Goal: Obtain resource: Obtain resource

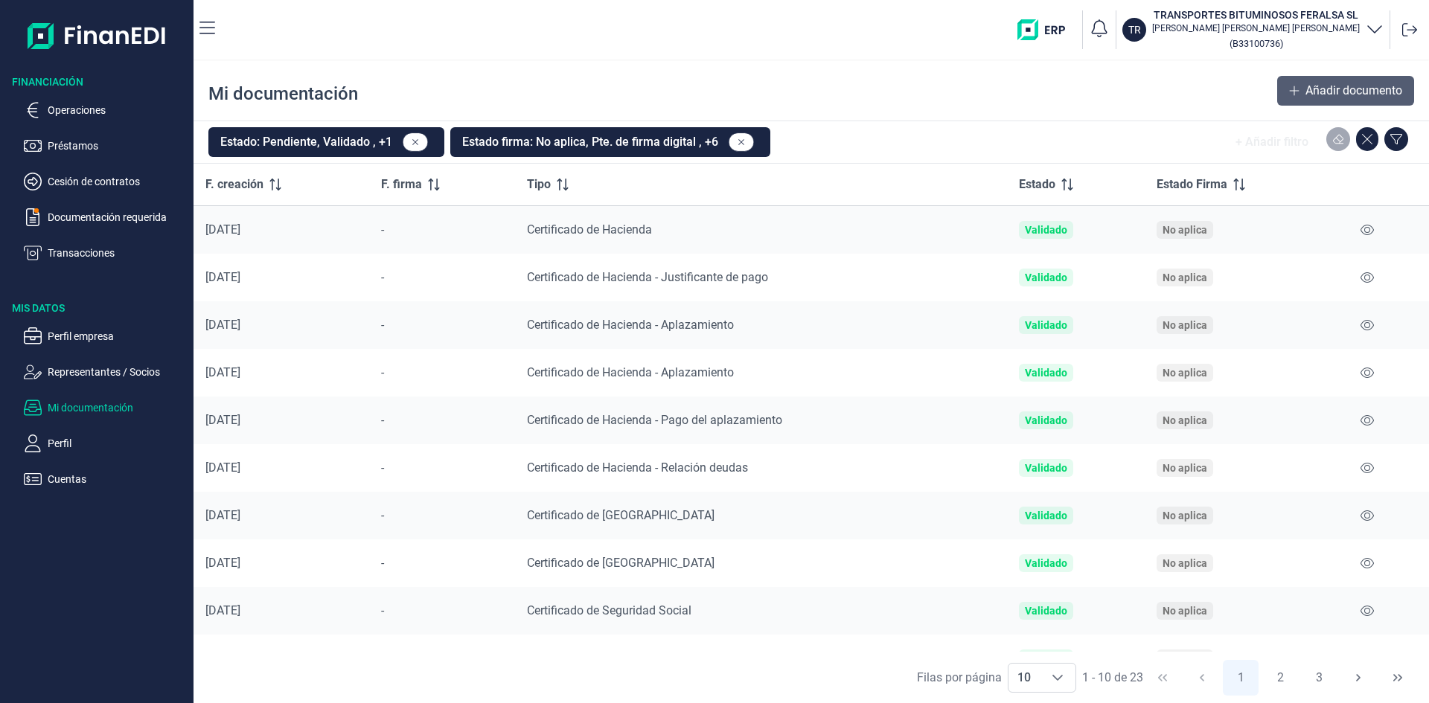
click at [1289, 88] on icon at bounding box center [1294, 91] width 10 height 12
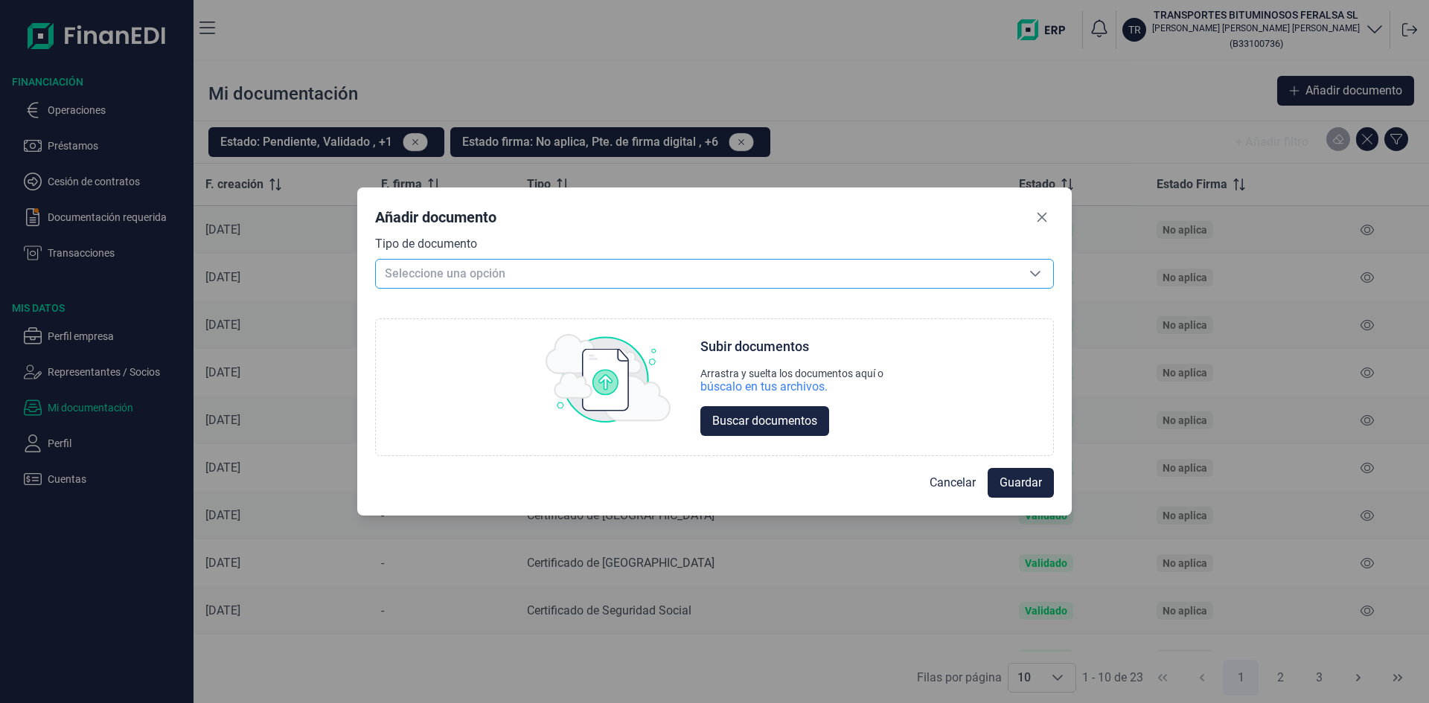
click at [1036, 272] on icon "Seleccione una opción" at bounding box center [1035, 274] width 12 height 12
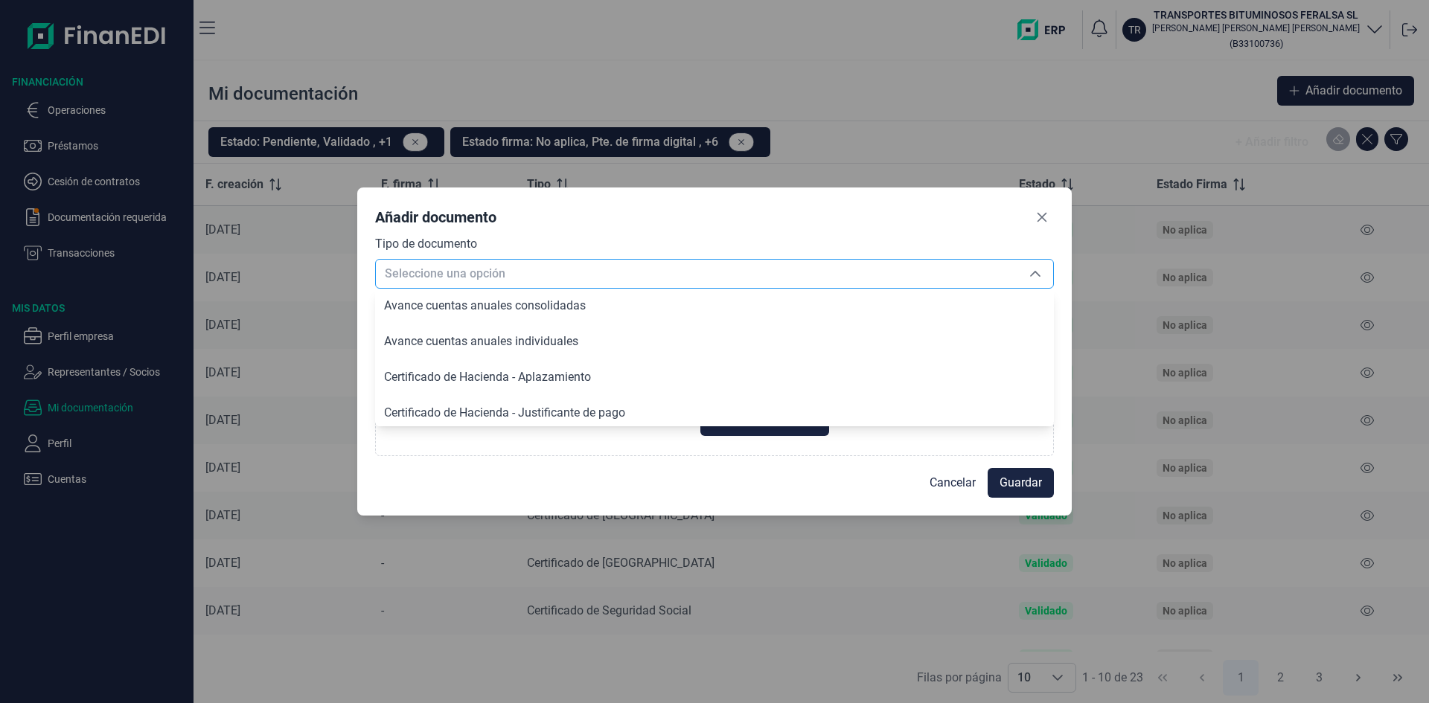
scroll to position [77, 0]
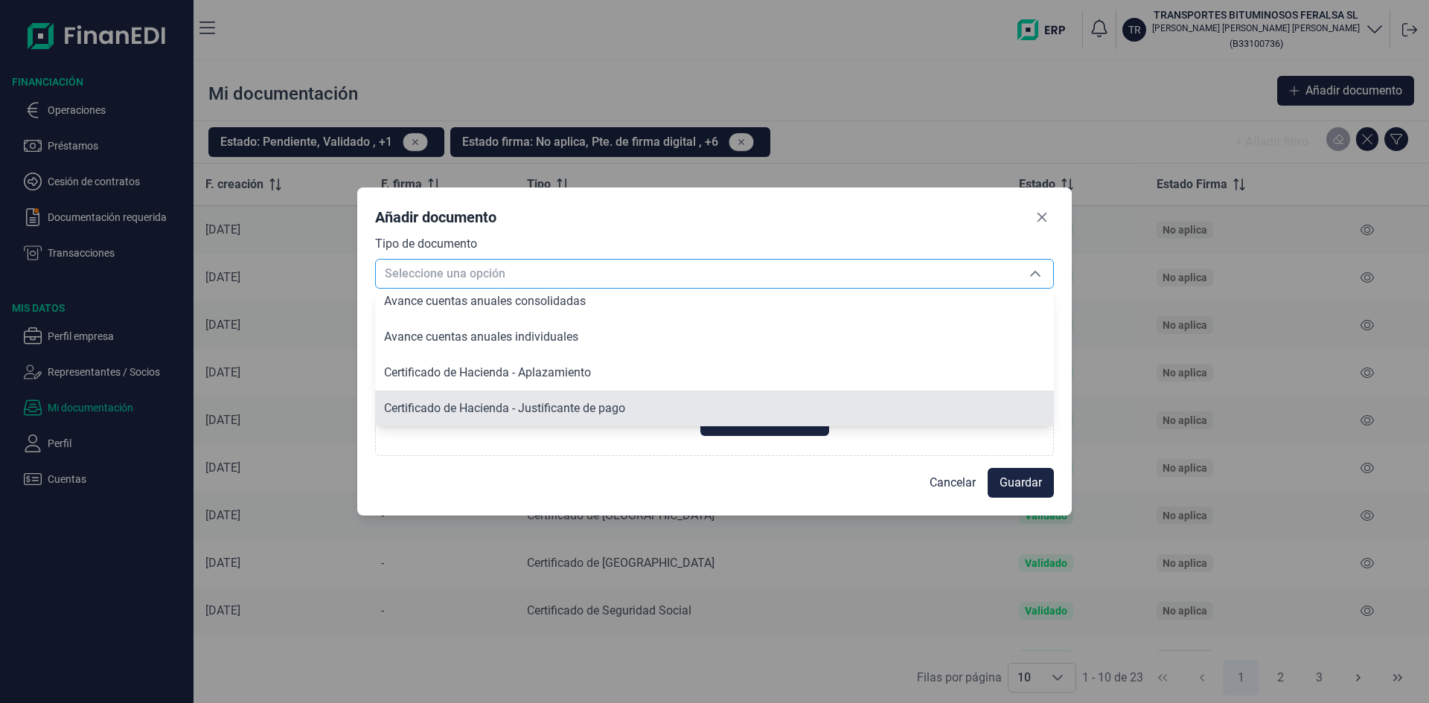
click at [572, 406] on span "Certificado de Hacienda - Justificante de pago" at bounding box center [504, 408] width 241 height 14
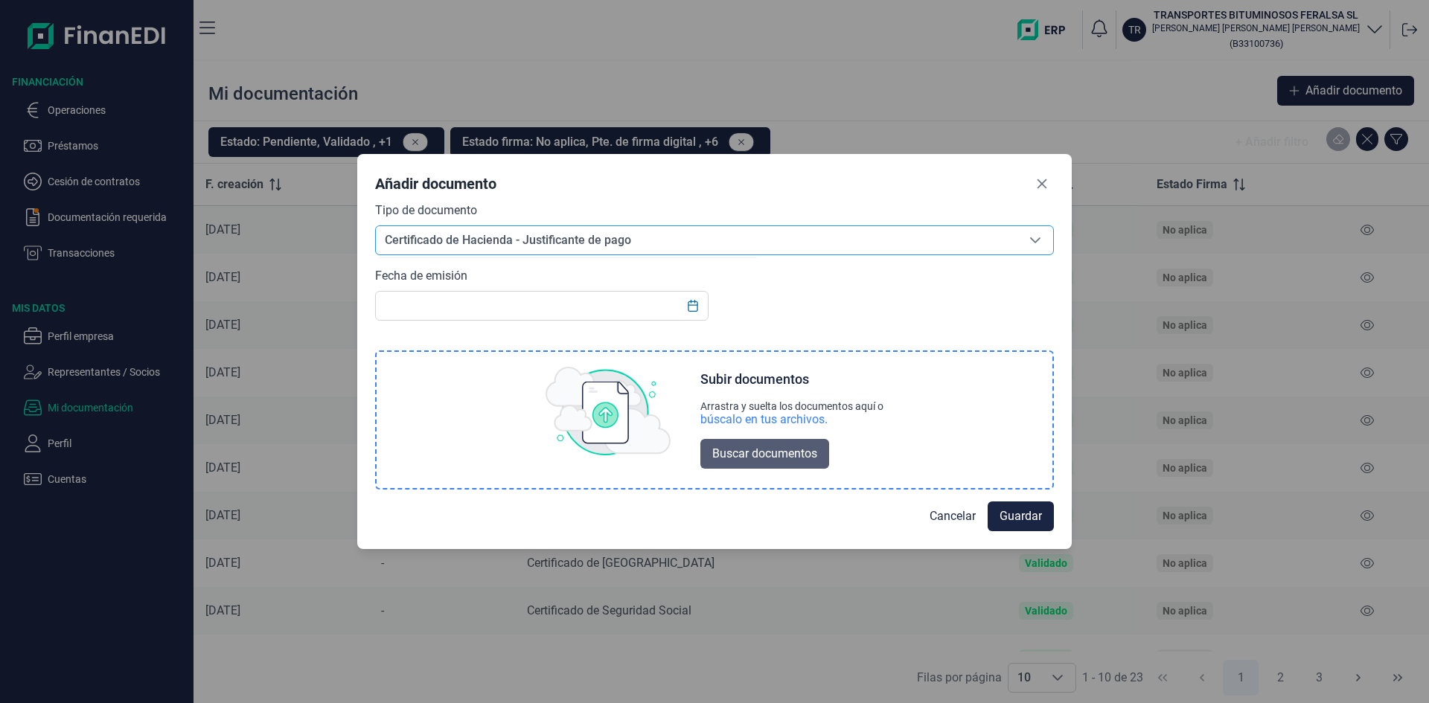
click at [754, 450] on span "Buscar documentos" at bounding box center [764, 454] width 105 height 18
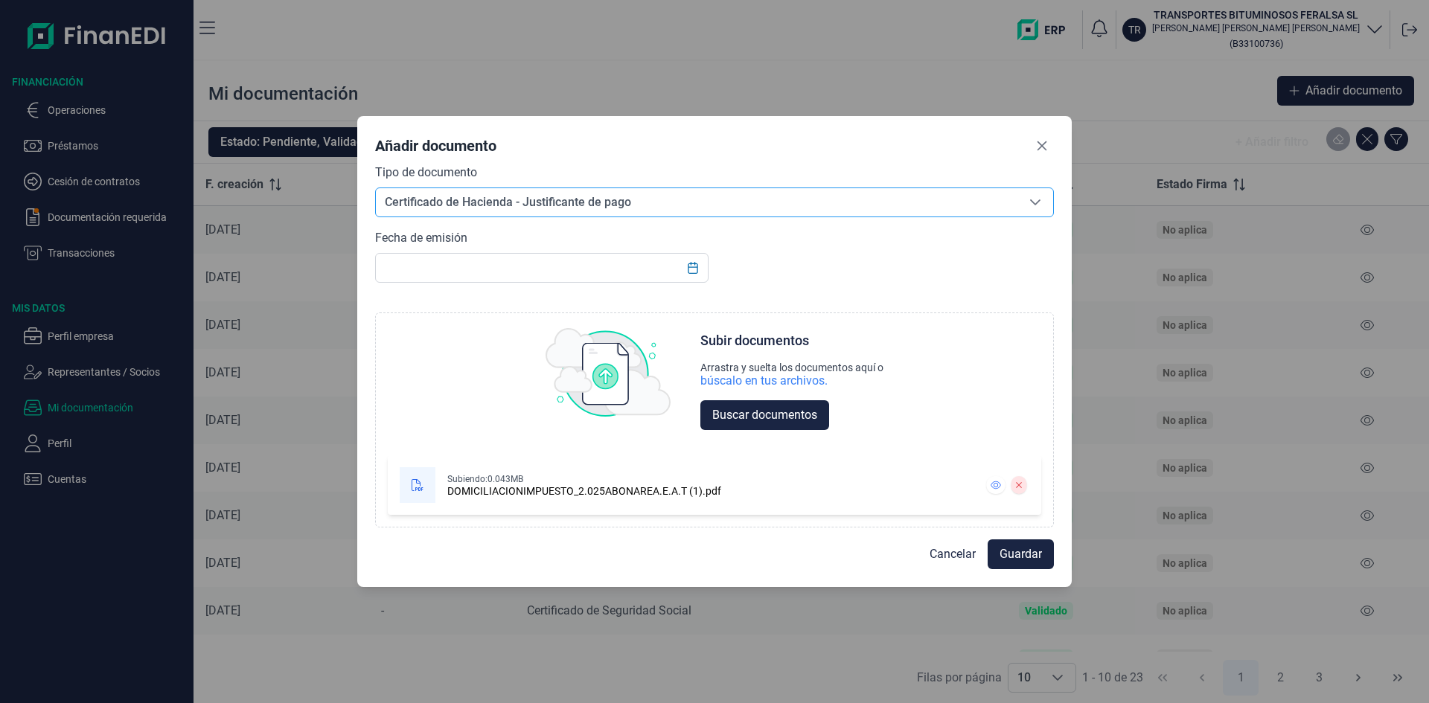
scroll to position [0, 0]
click at [1035, 203] on icon "Seleccione una opción" at bounding box center [1035, 202] width 10 height 6
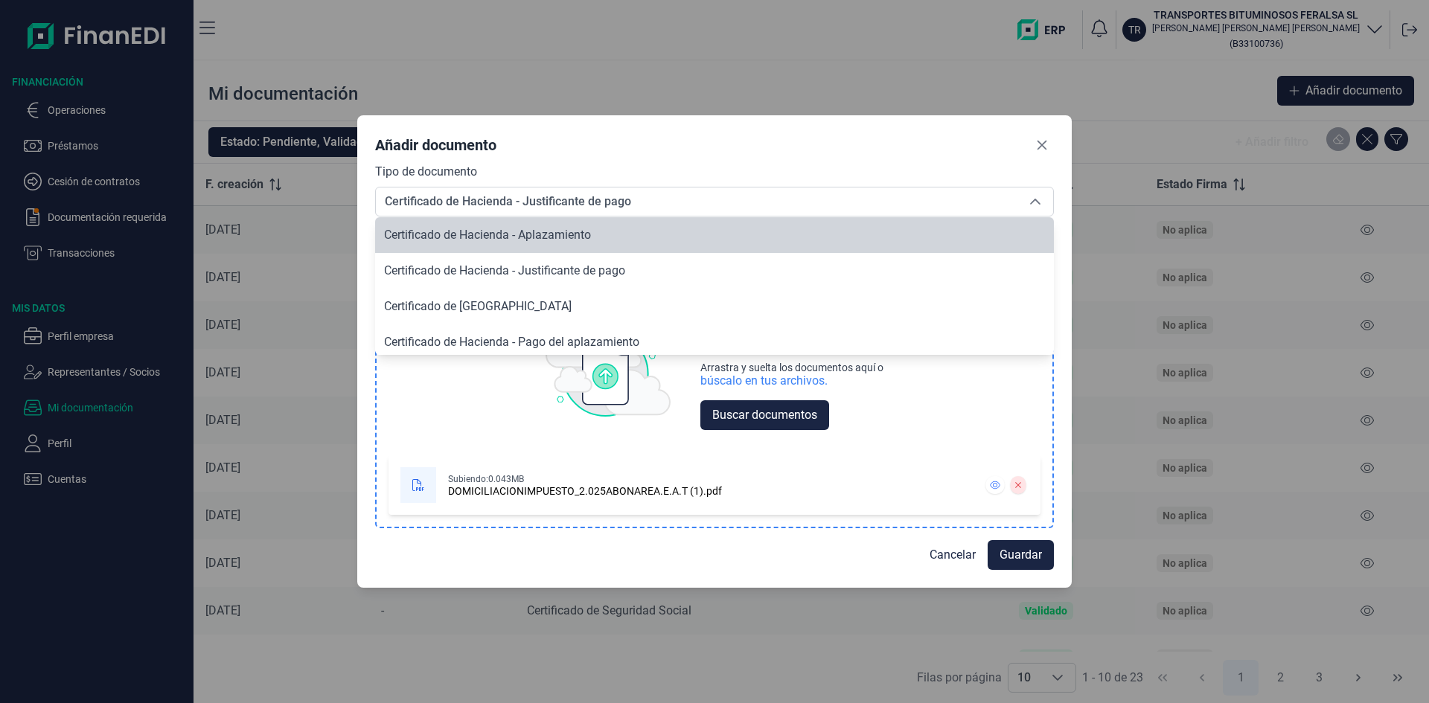
scroll to position [148, 0]
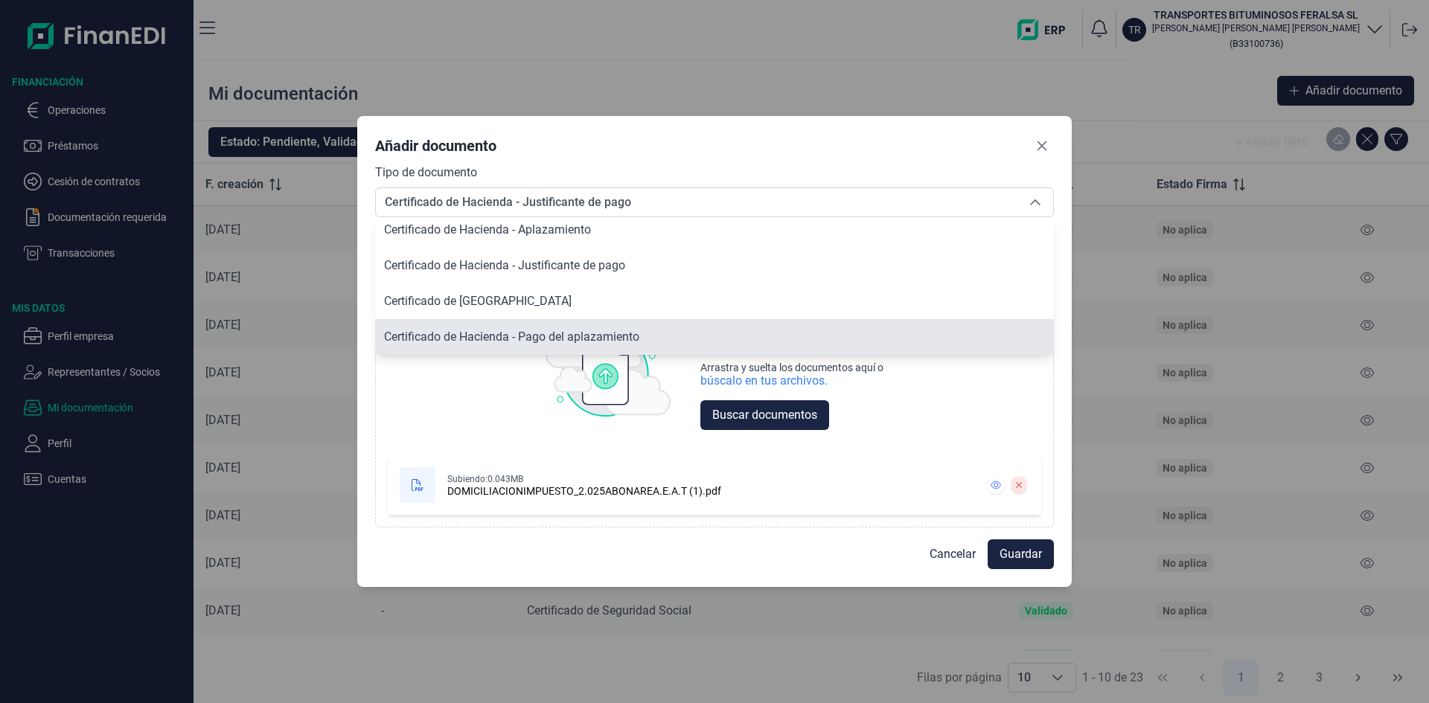
click at [590, 331] on span "Certificado de Hacienda - Pago del aplazamiento" at bounding box center [511, 337] width 255 height 14
type input "Certificado de Hacienda - Pago del aplazamiento"
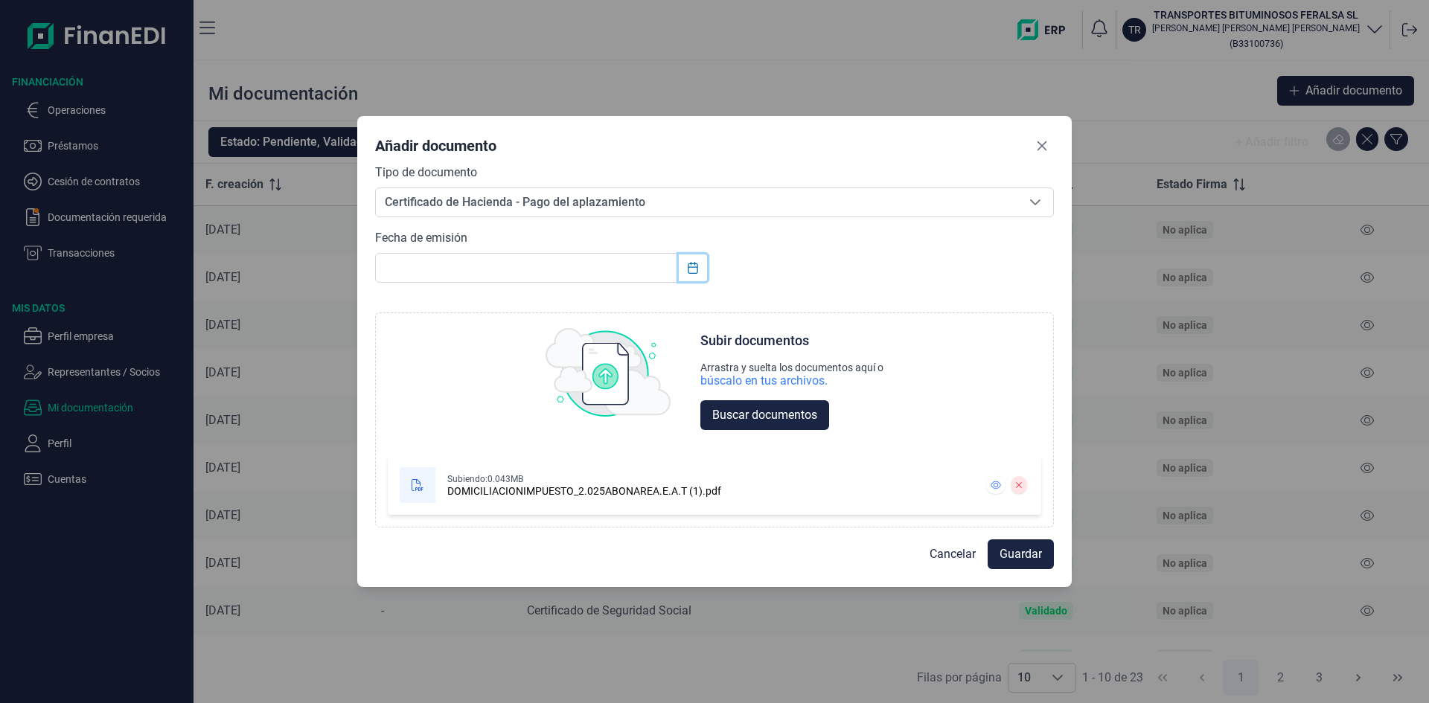
click at [692, 266] on icon "Choose Date" at bounding box center [693, 268] width 12 height 12
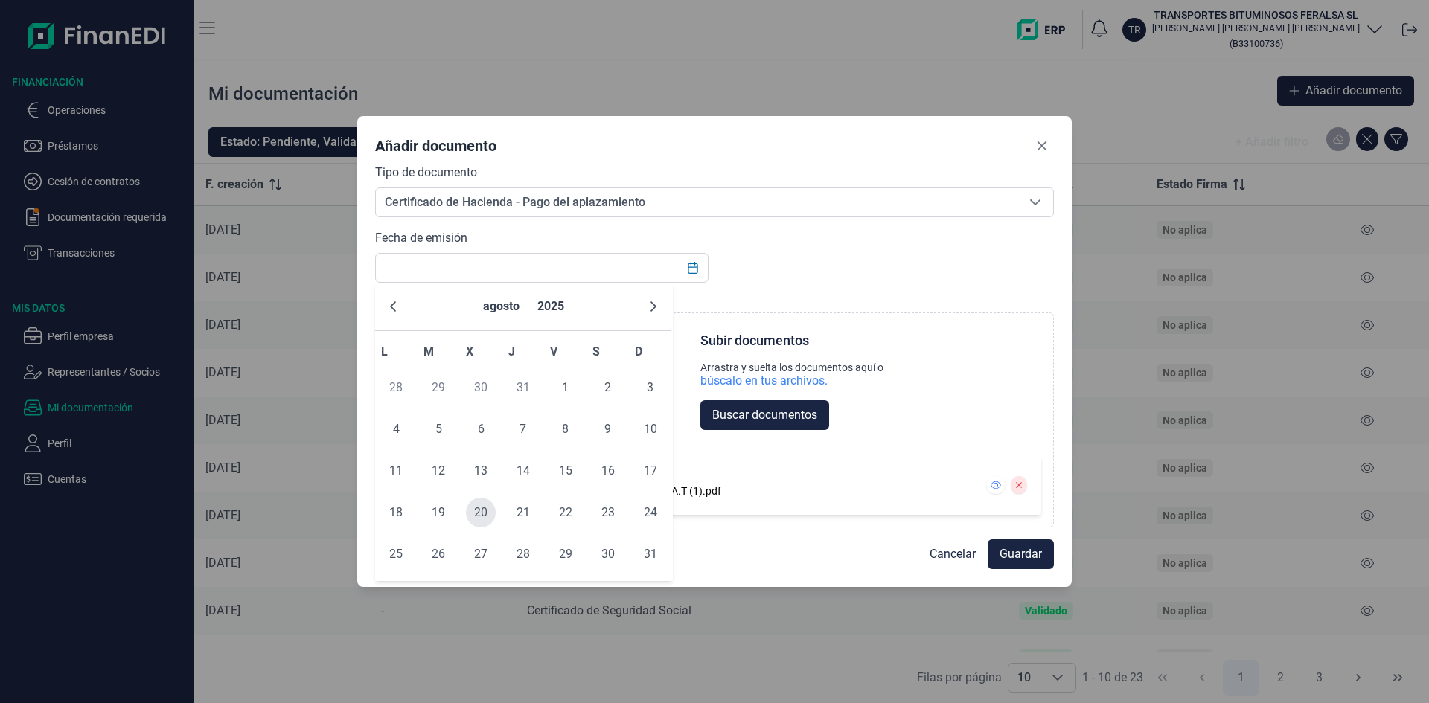
click at [478, 511] on span "20" at bounding box center [481, 513] width 30 height 30
type input "[DATE]"
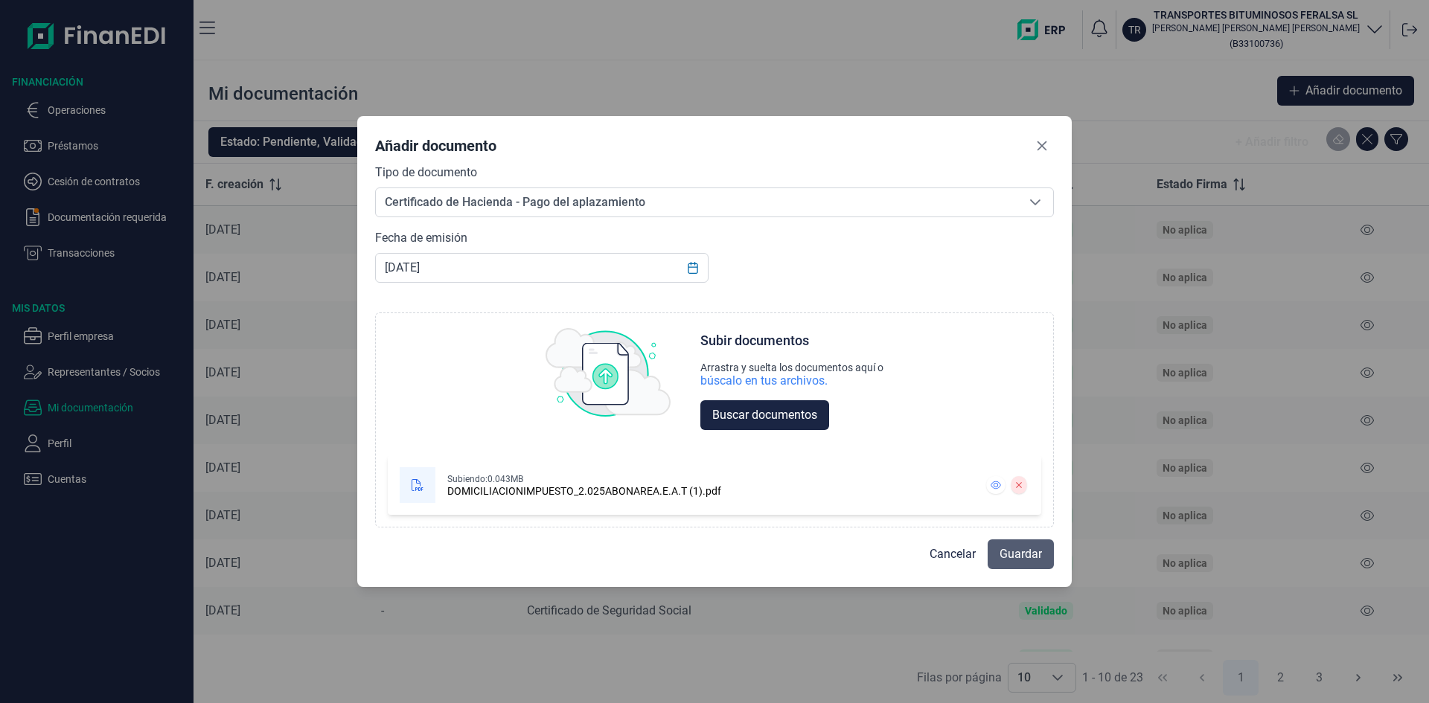
click at [1024, 548] on span "Guardar" at bounding box center [1021, 555] width 42 height 18
